Goal: Transaction & Acquisition: Purchase product/service

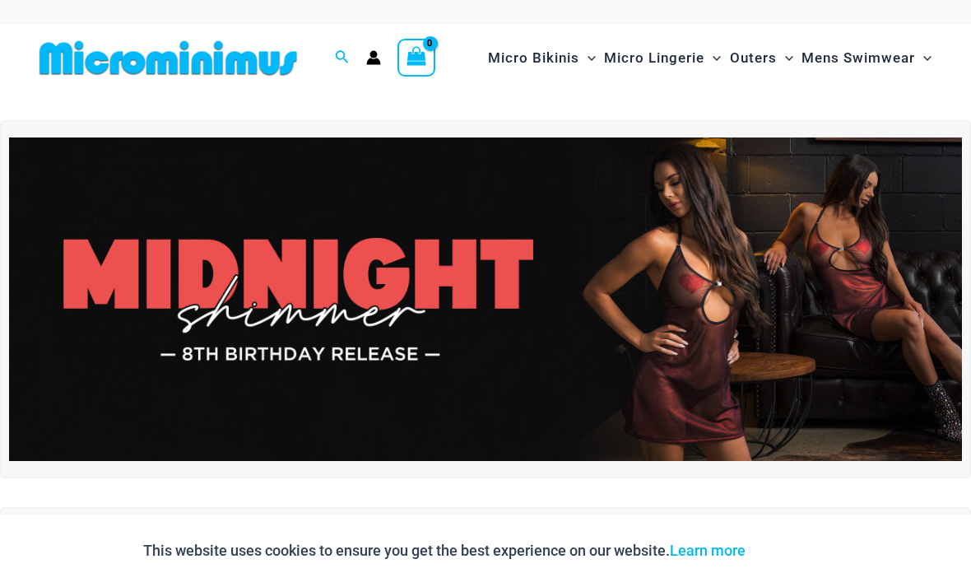
scroll to position [5, 0]
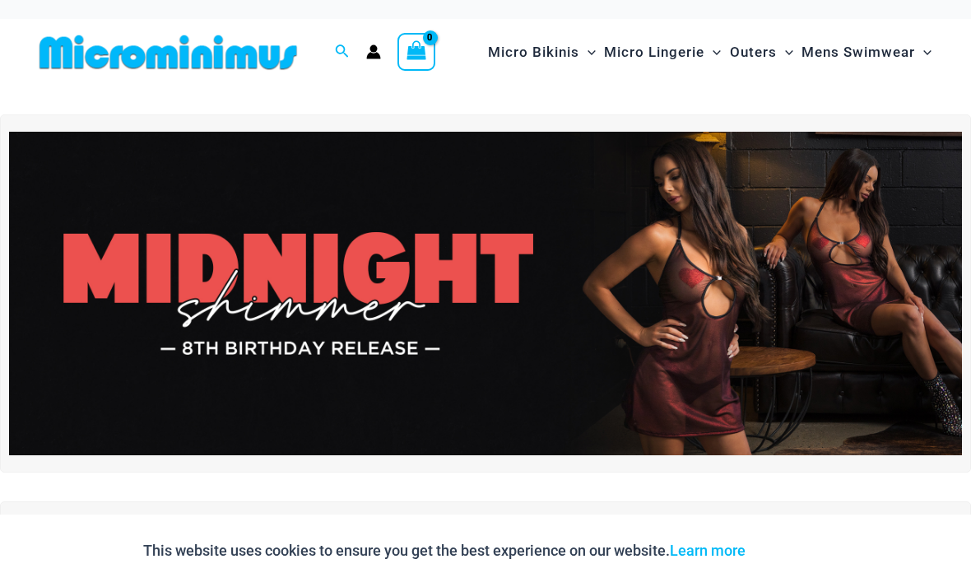
click at [715, 381] on img at bounding box center [485, 294] width 953 height 324
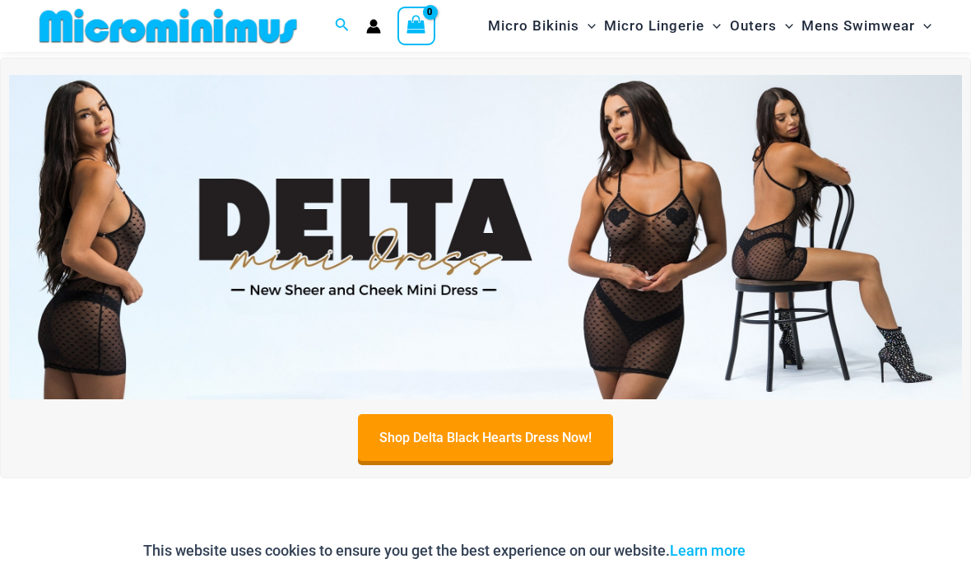
scroll to position [434, 0]
click at [800, 313] on img at bounding box center [485, 238] width 953 height 324
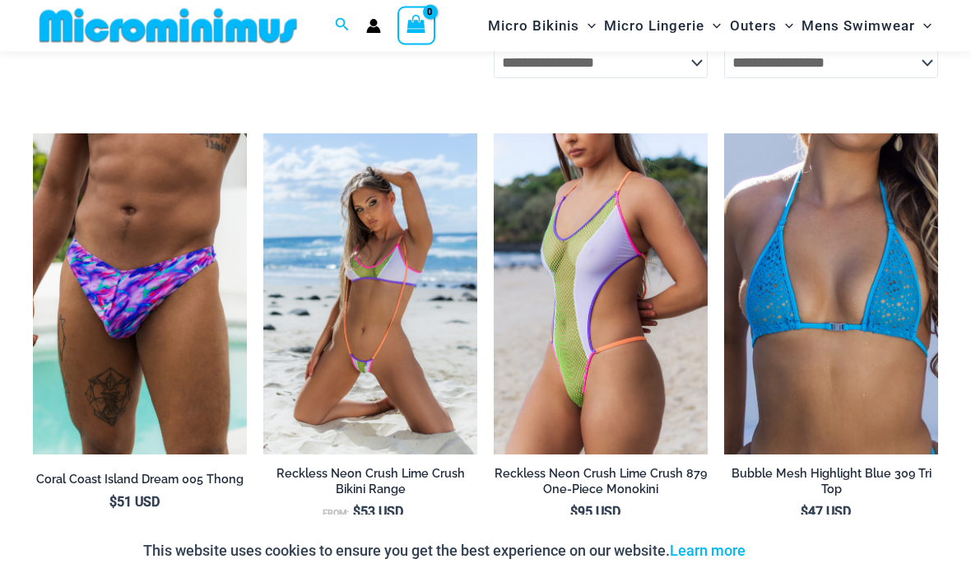
scroll to position [1883, 0]
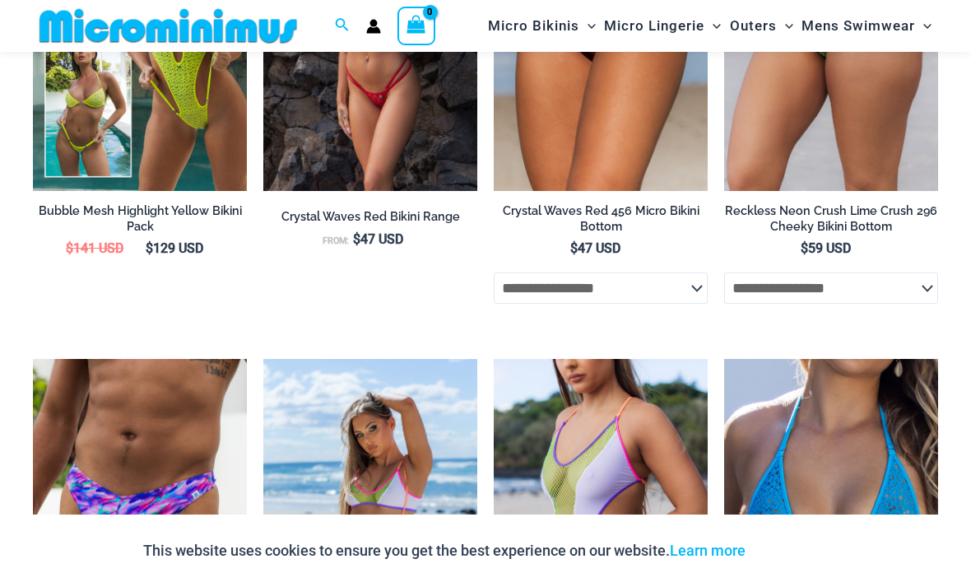
click at [692, 26] on span "Micro Lingerie" at bounding box center [654, 26] width 100 height 42
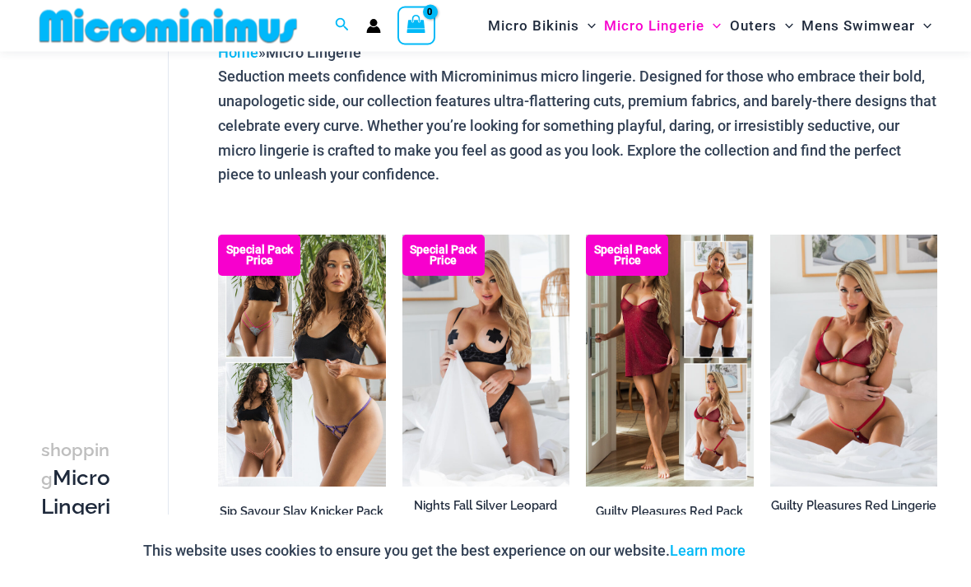
scroll to position [95, 0]
click at [402, 234] on img at bounding box center [402, 234] width 0 height 0
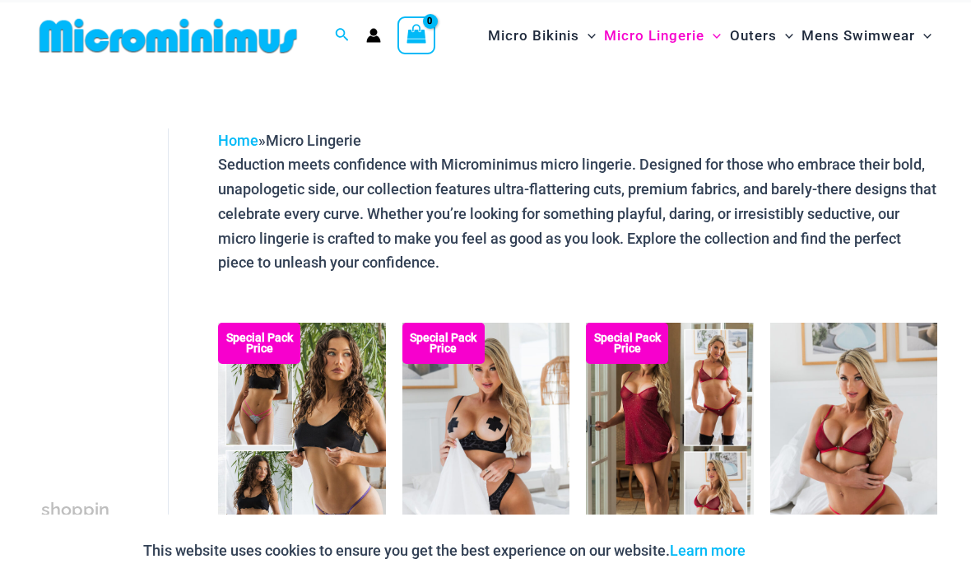
scroll to position [22, 0]
click at [527, 35] on span "Micro Bikinis" at bounding box center [533, 36] width 91 height 42
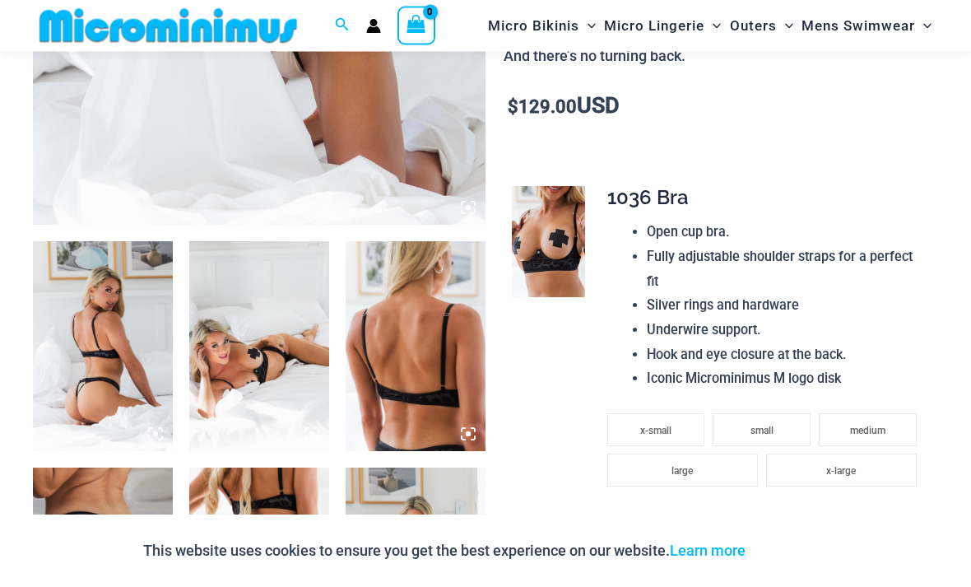
scroll to position [554, 0]
click at [889, 411] on td "**********" at bounding box center [766, 461] width 318 height 100
click at [870, 425] on span "medium" at bounding box center [867, 431] width 35 height 12
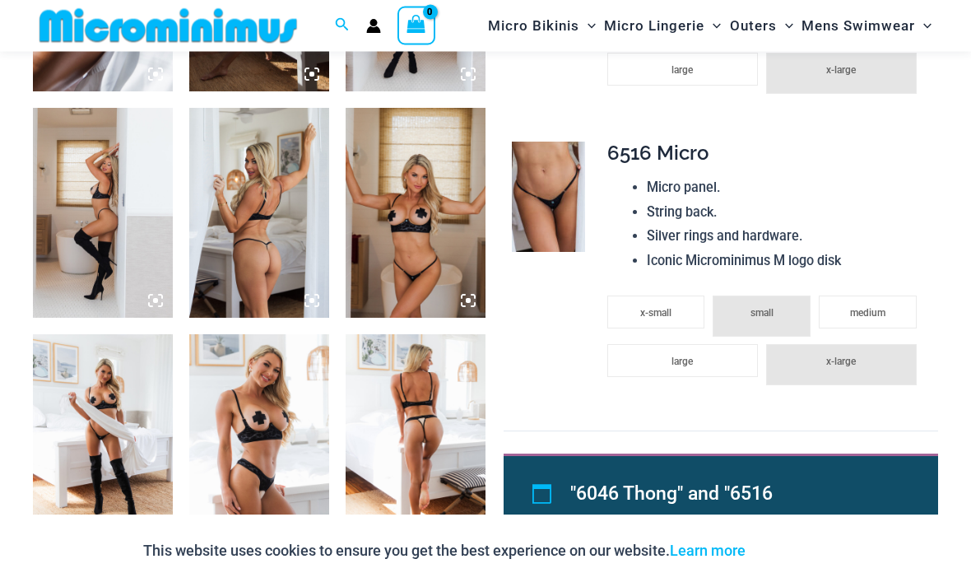
scroll to position [1369, 0]
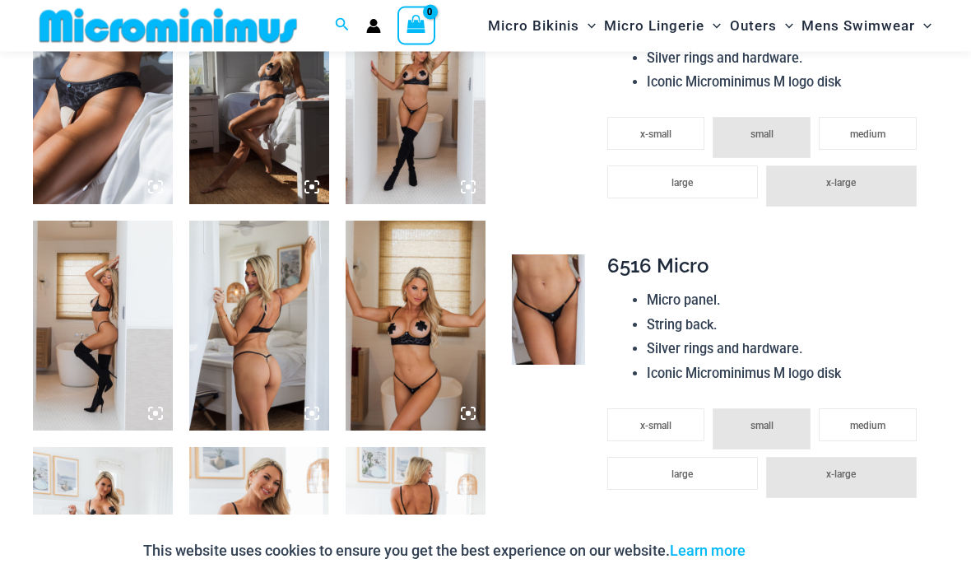
click at [875, 457] on li "x-large" at bounding box center [841, 477] width 151 height 41
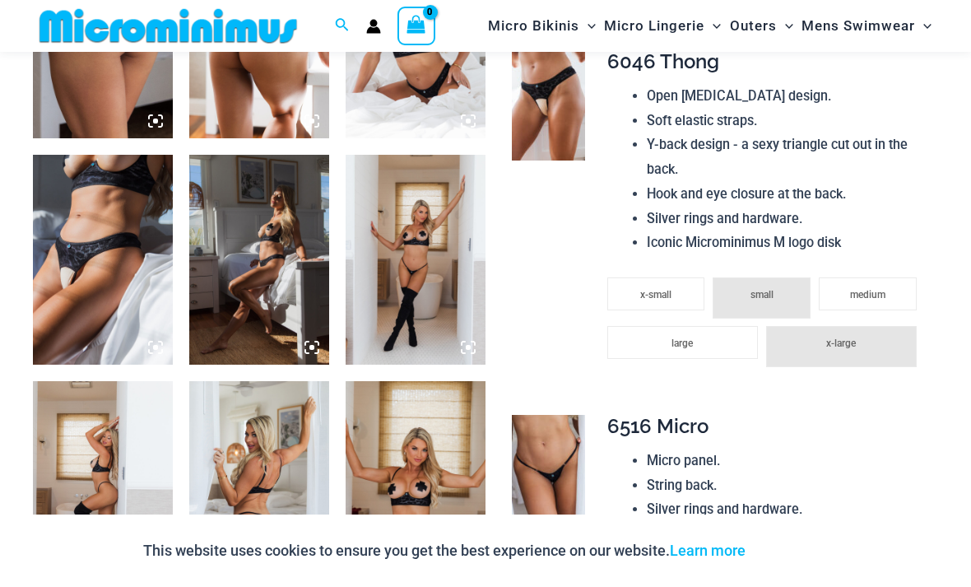
click at [860, 326] on li "x-large" at bounding box center [841, 346] width 151 height 41
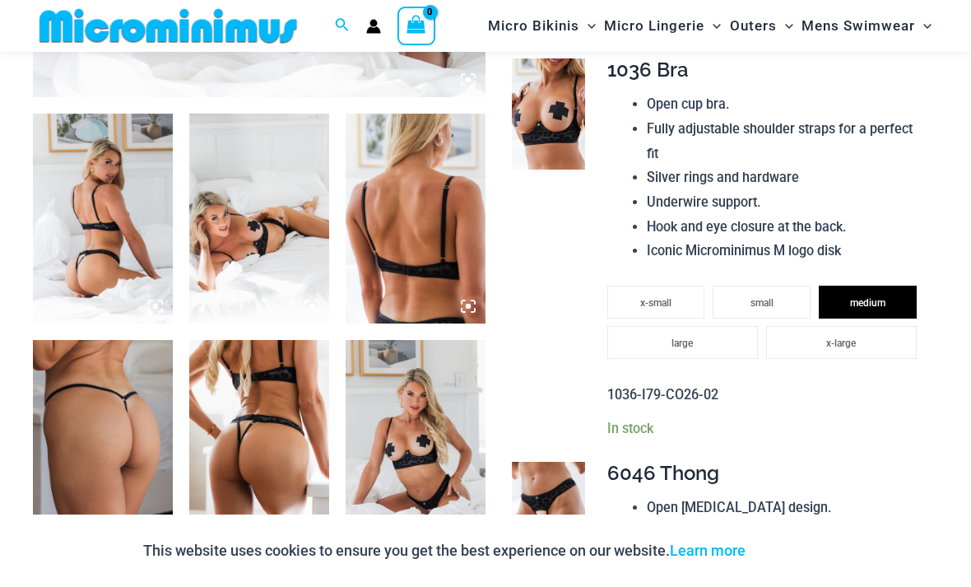
scroll to position [675, 0]
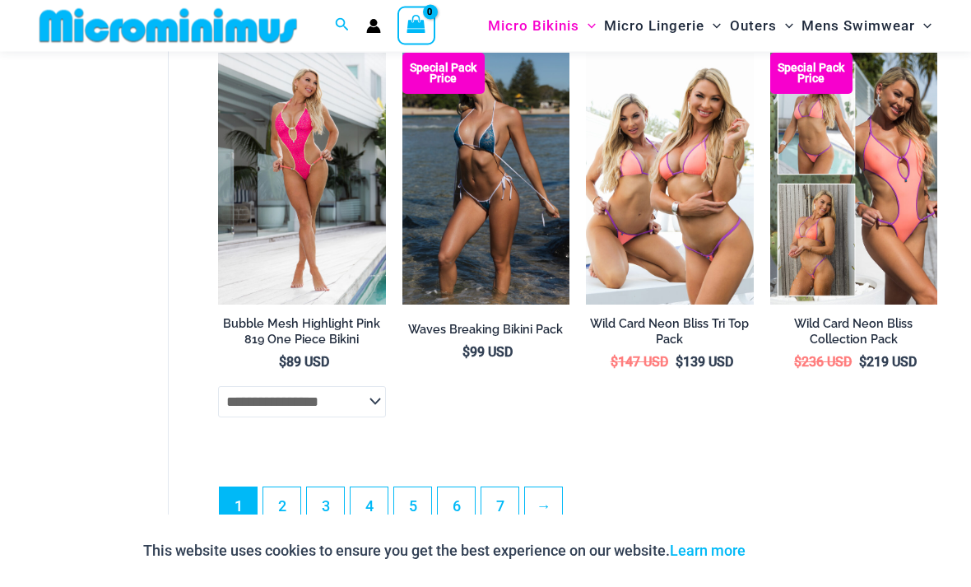
scroll to position [3531, 0]
click at [280, 517] on link "2" at bounding box center [281, 504] width 37 height 37
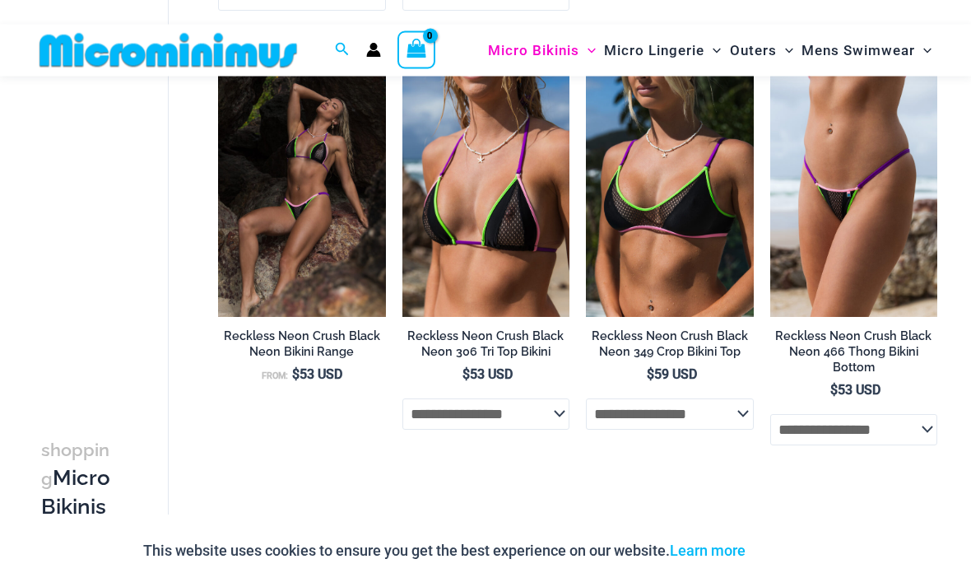
scroll to position [3048, 0]
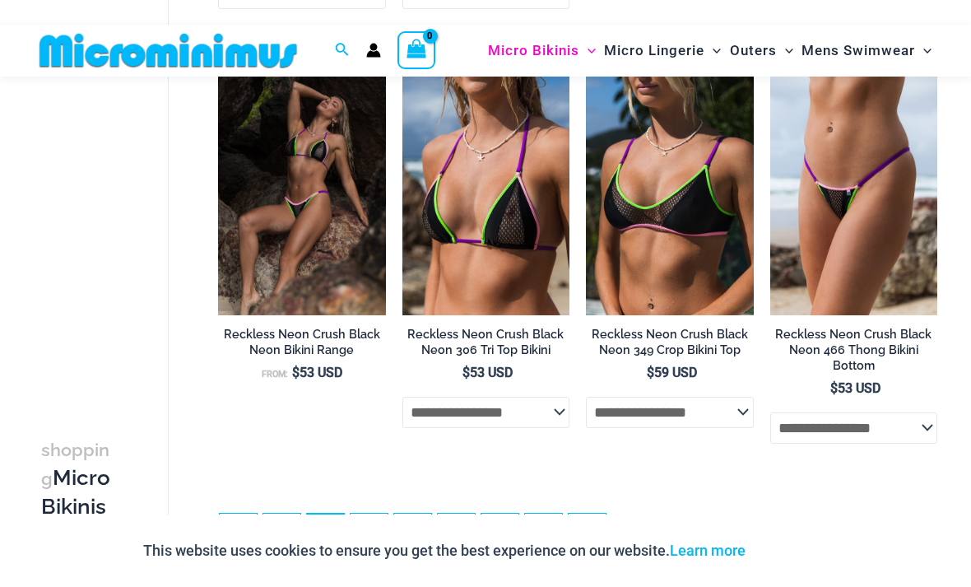
click at [596, 543] on link "→" at bounding box center [586, 531] width 37 height 37
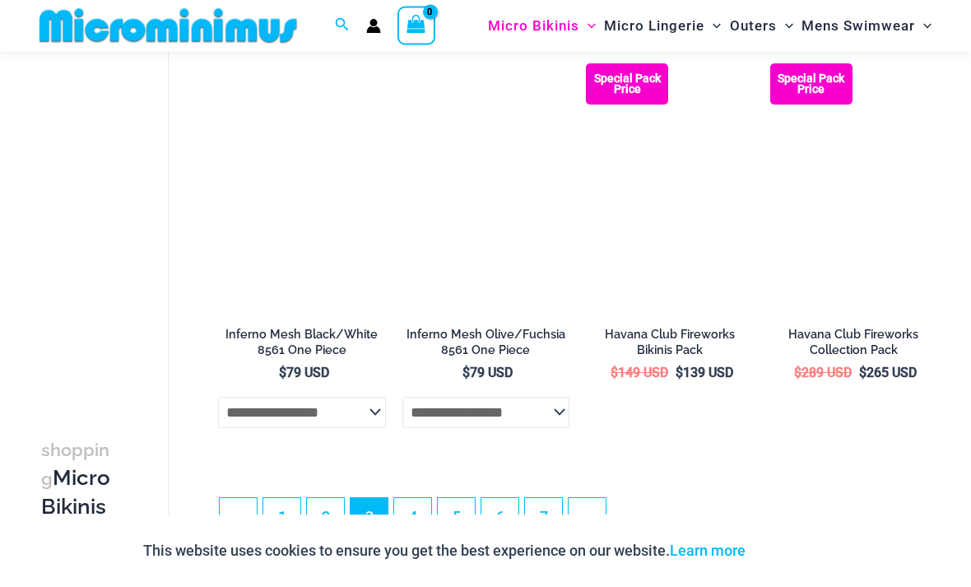
scroll to position [3064, 0]
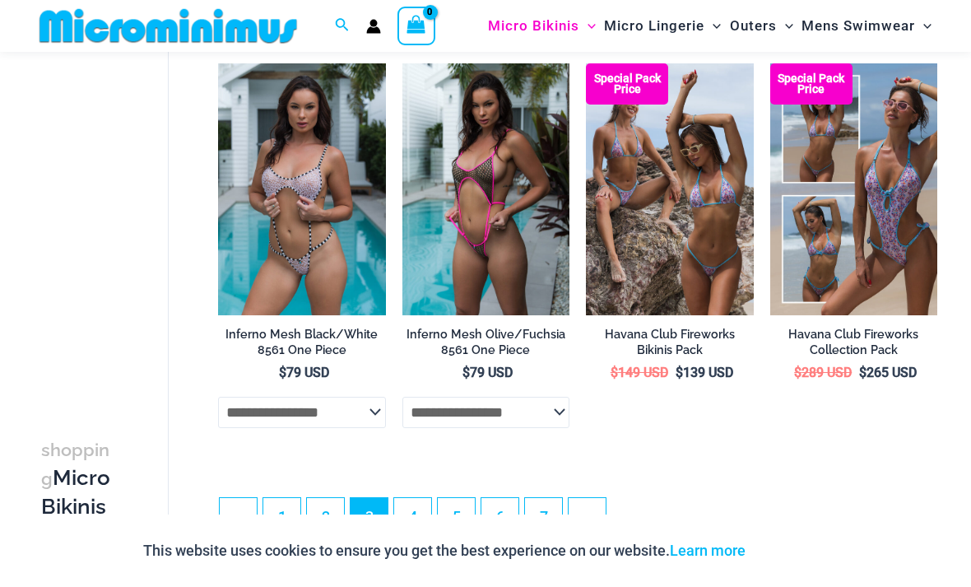
click at [593, 527] on link "→" at bounding box center [586, 516] width 37 height 37
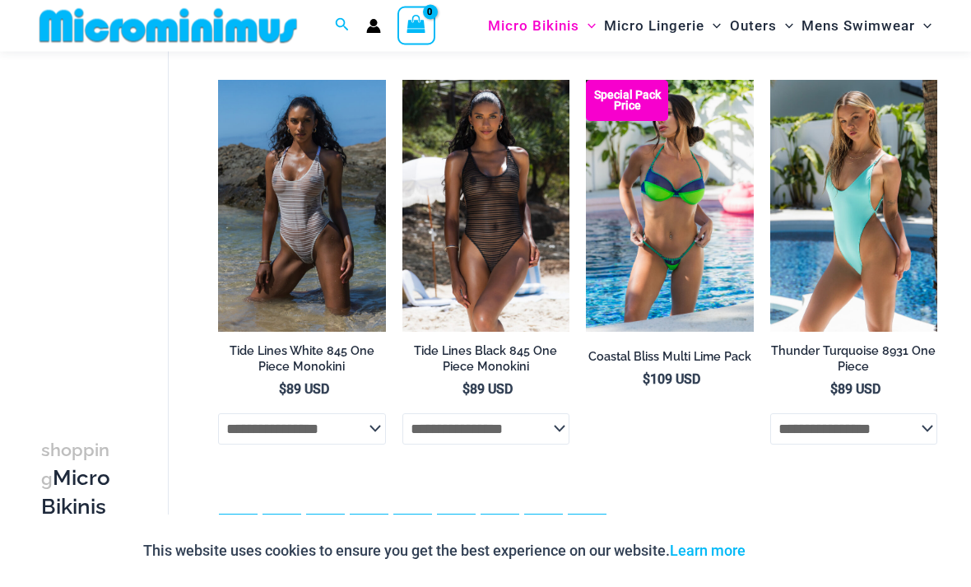
scroll to position [3081, 0]
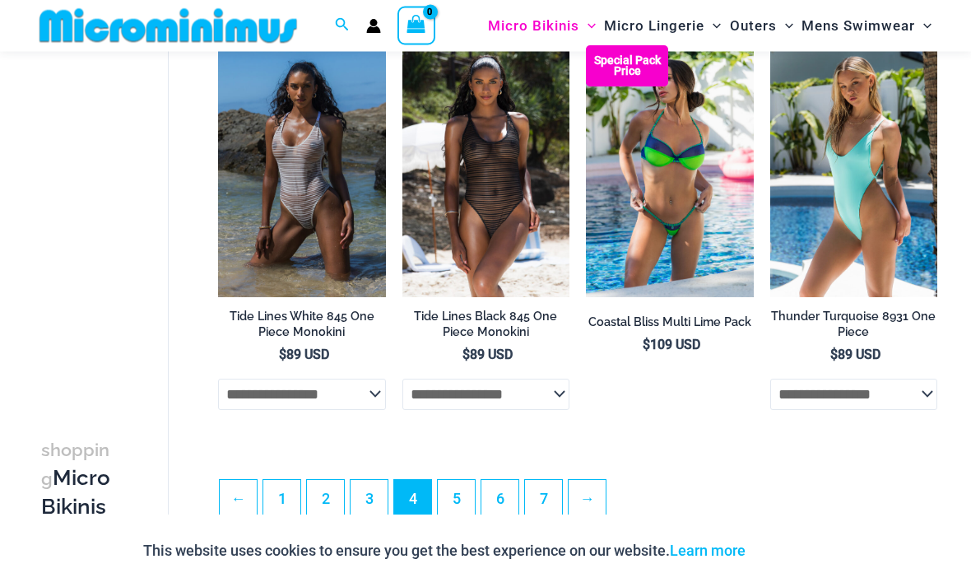
click at [594, 490] on link "→" at bounding box center [586, 498] width 37 height 37
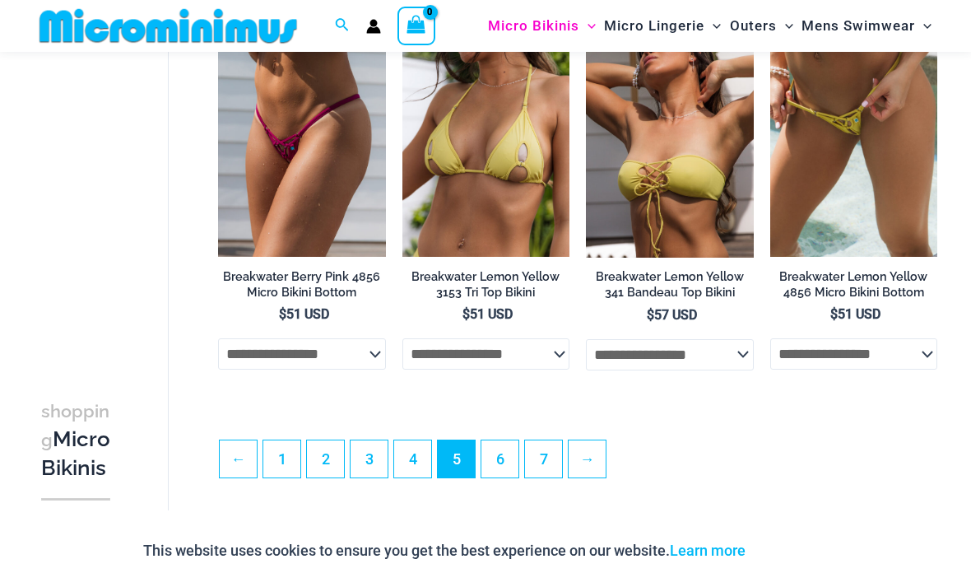
scroll to position [3097, 0]
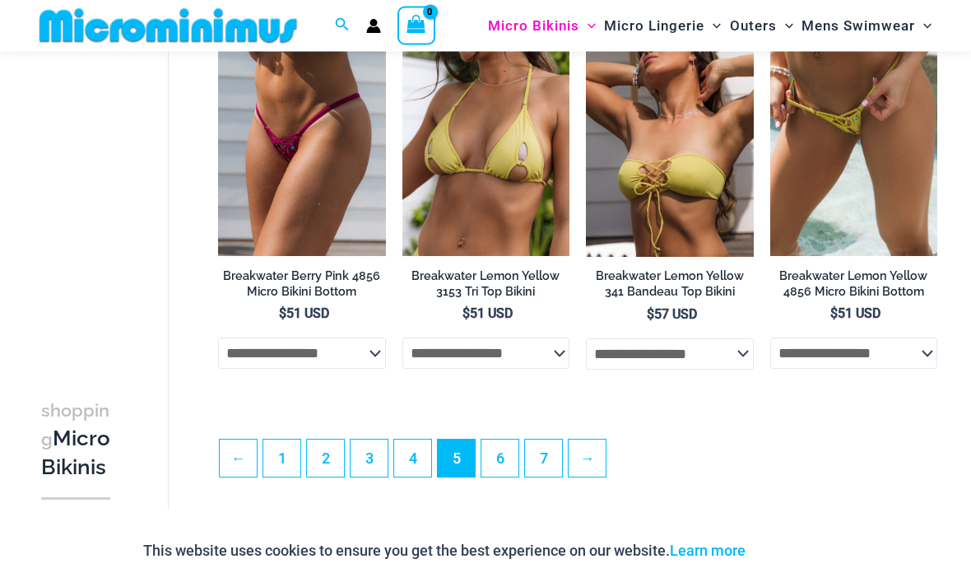
click at [597, 465] on link "→" at bounding box center [586, 458] width 37 height 37
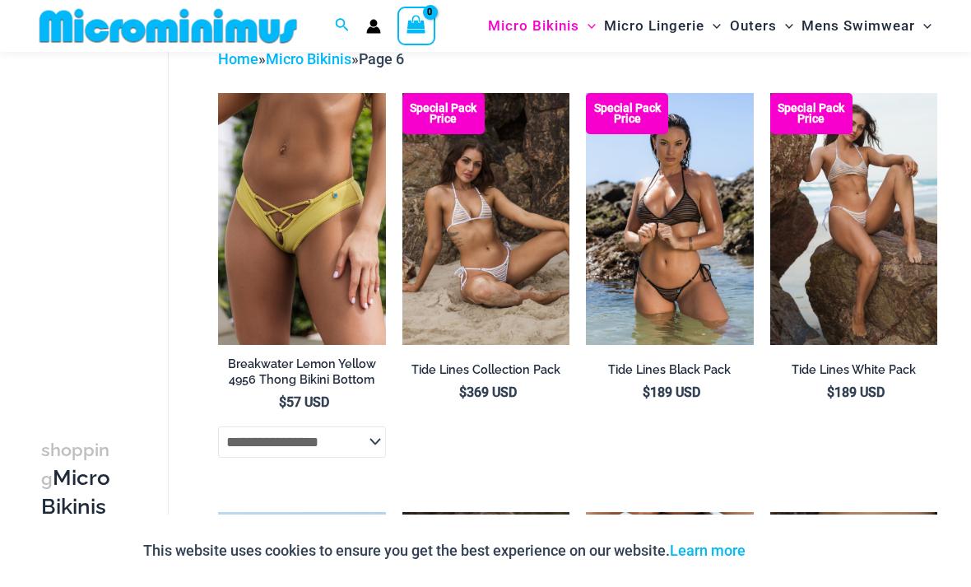
scroll to position [88, 0]
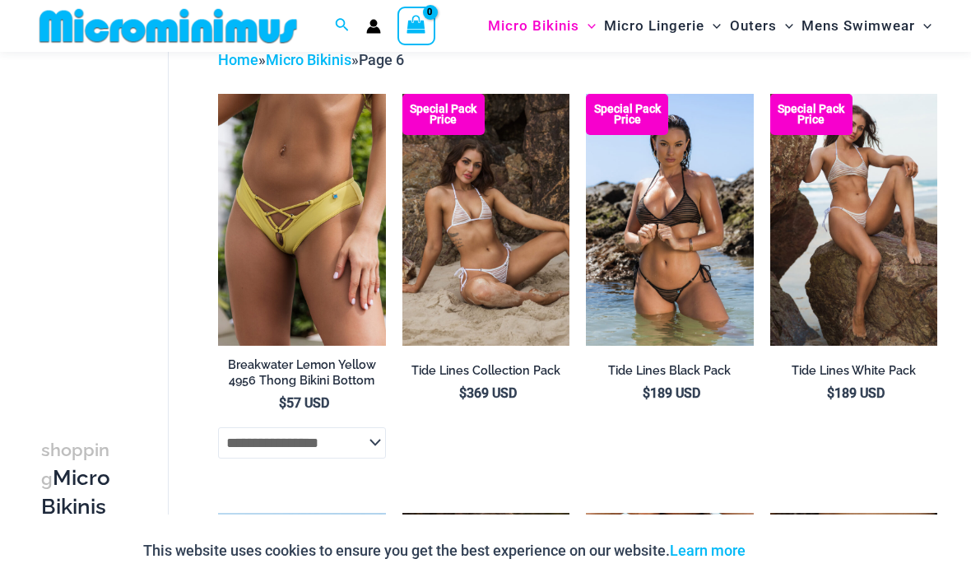
click at [218, 94] on img at bounding box center [218, 94] width 0 height 0
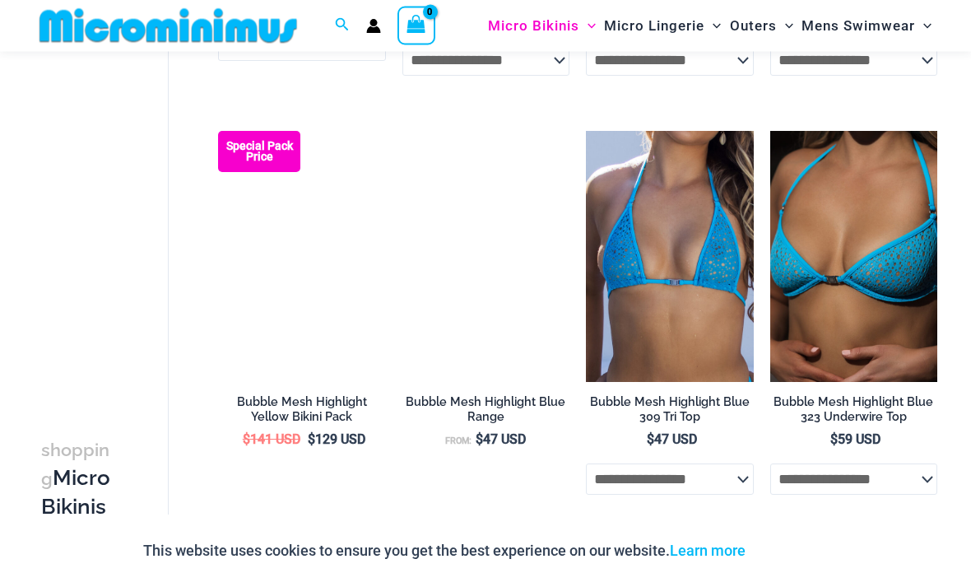
scroll to position [2141, 0]
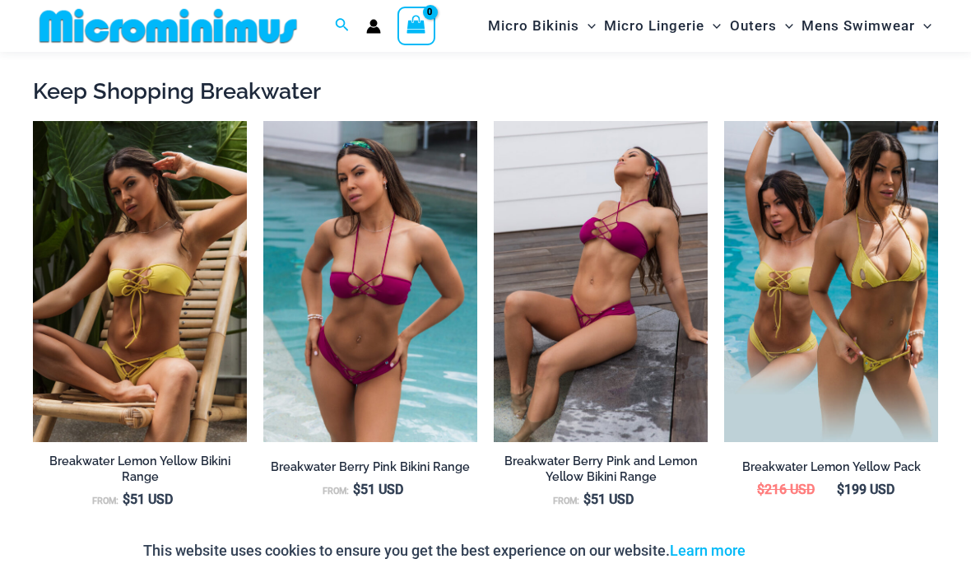
scroll to position [1342, 0]
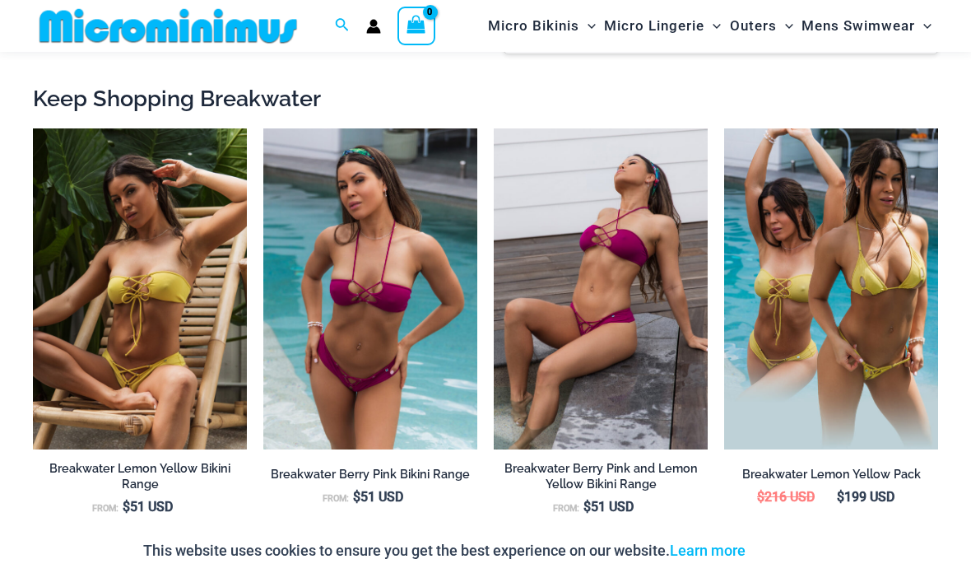
click at [263, 128] on img at bounding box center [263, 128] width 0 height 0
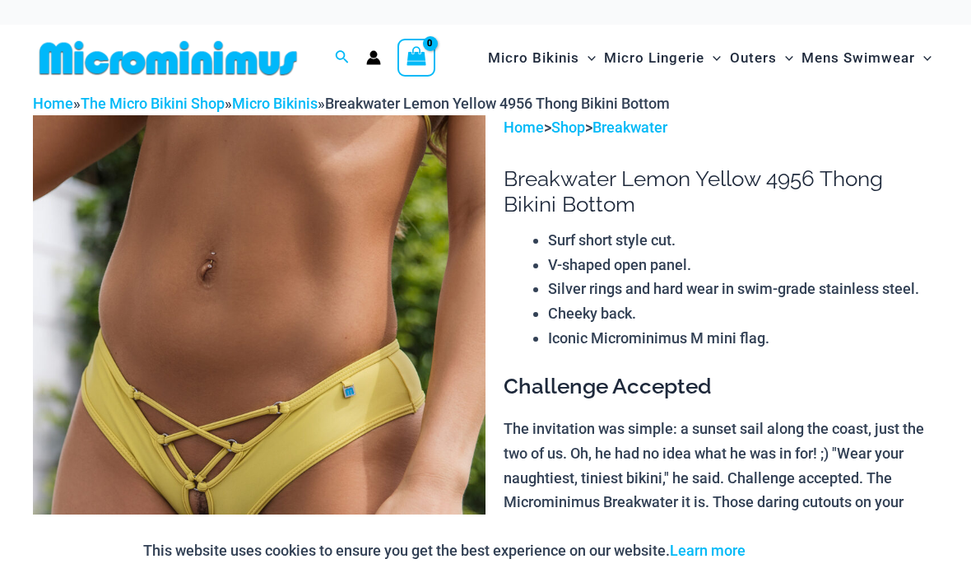
scroll to position [1394, 0]
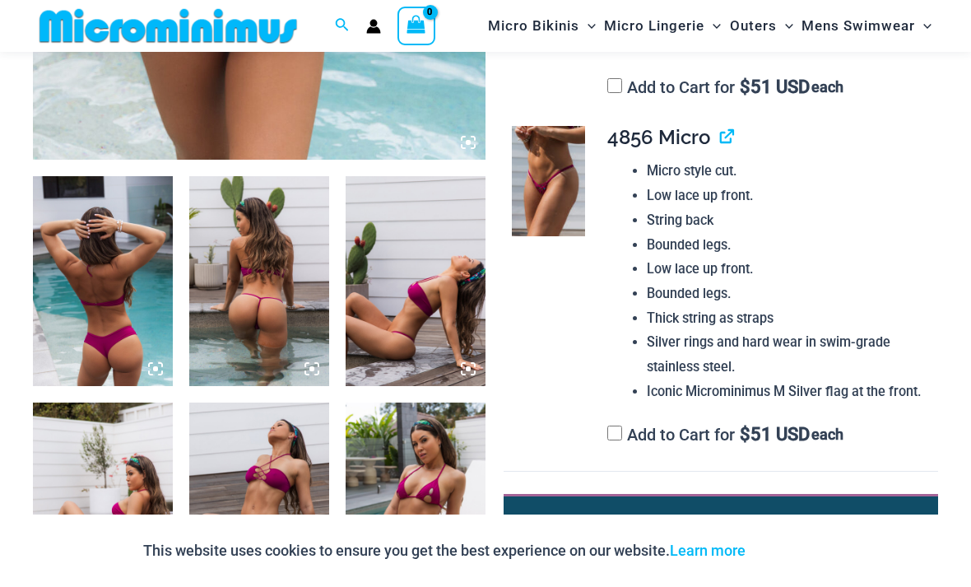
scroll to position [608, 0]
